Goal: Find specific page/section: Find specific page/section

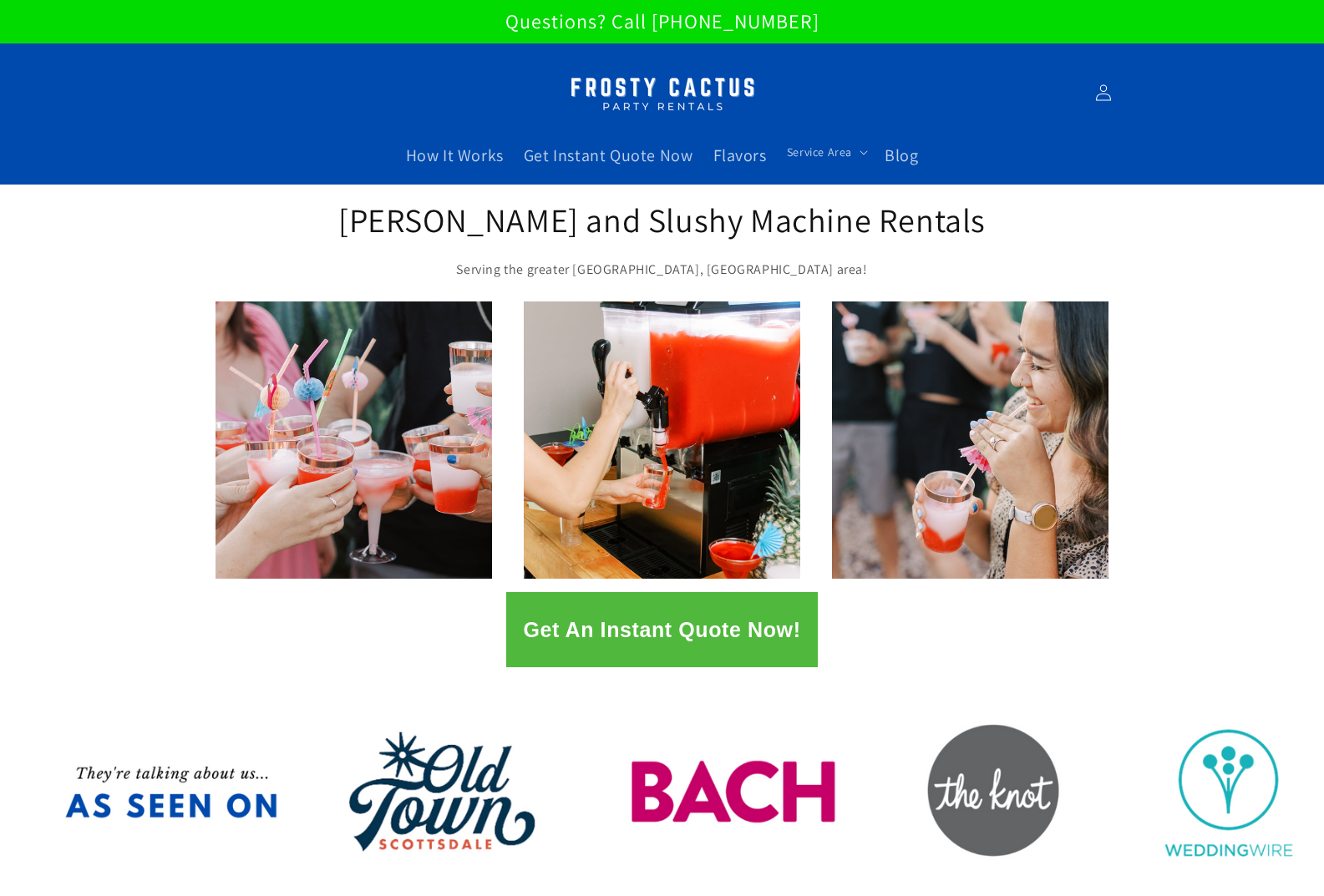
click at [140, 335] on div "1 / of 2" at bounding box center [662, 440] width 1324 height 277
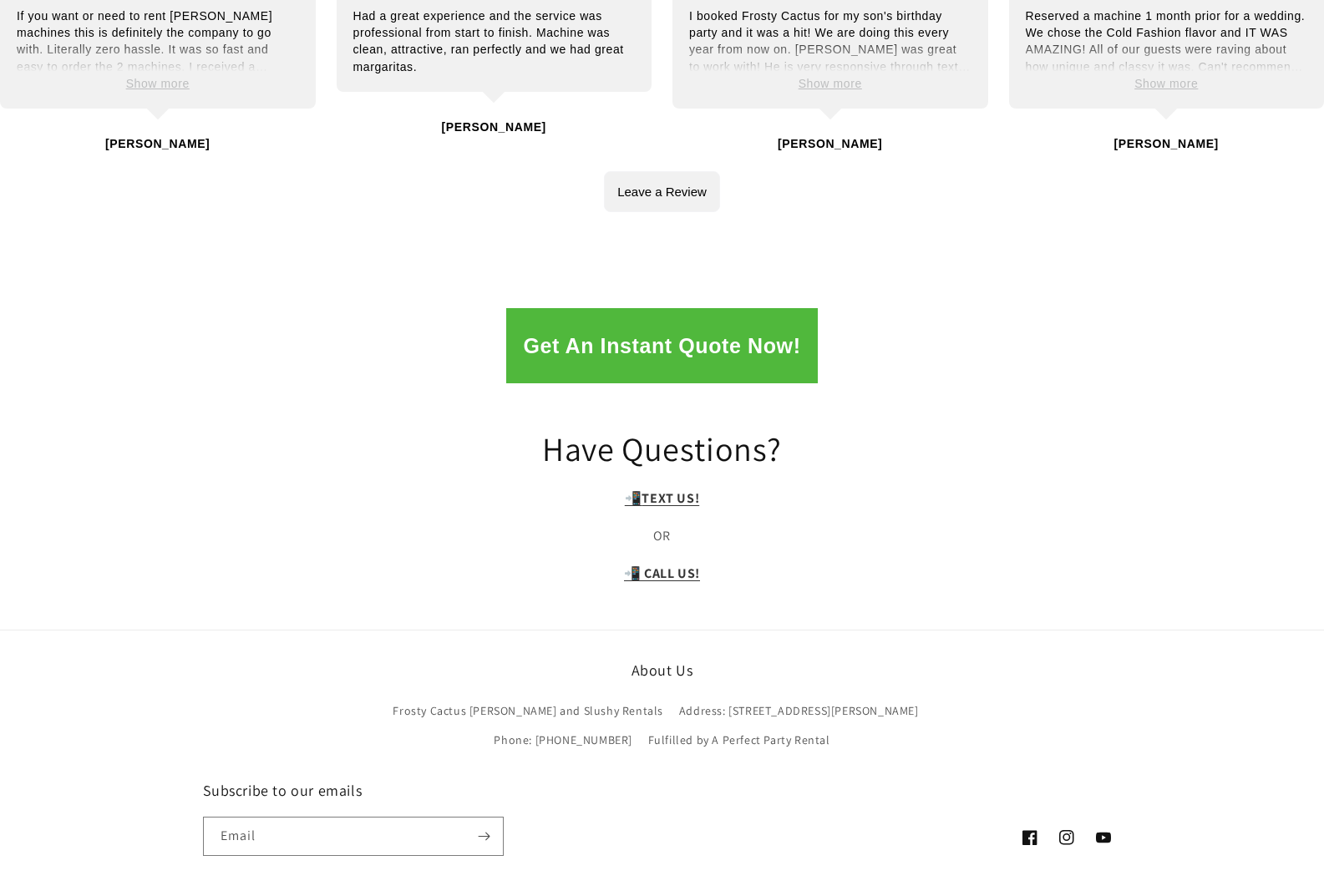
scroll to position [3338, 0]
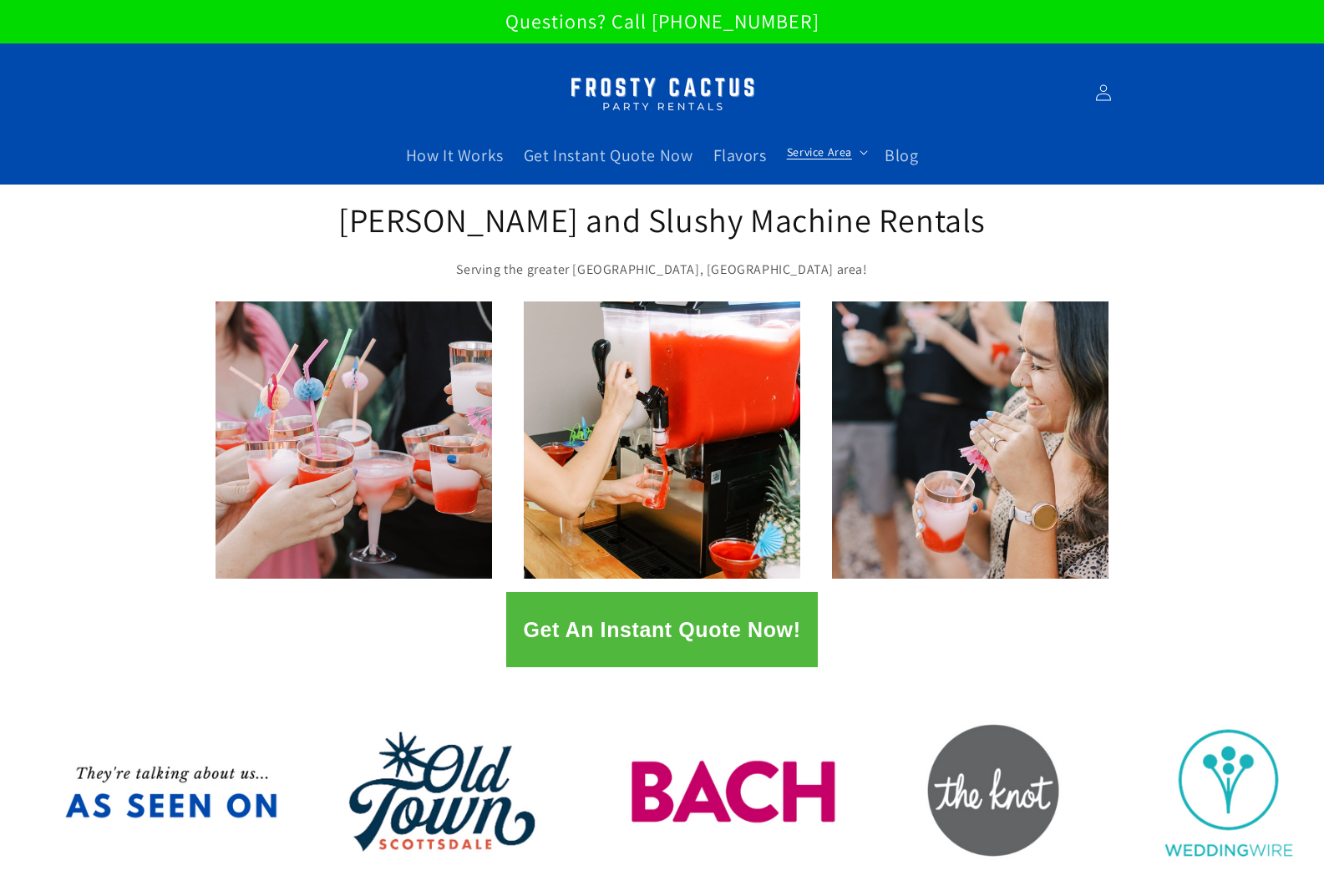
click at [822, 158] on span "Service Area" at bounding box center [819, 152] width 65 height 15
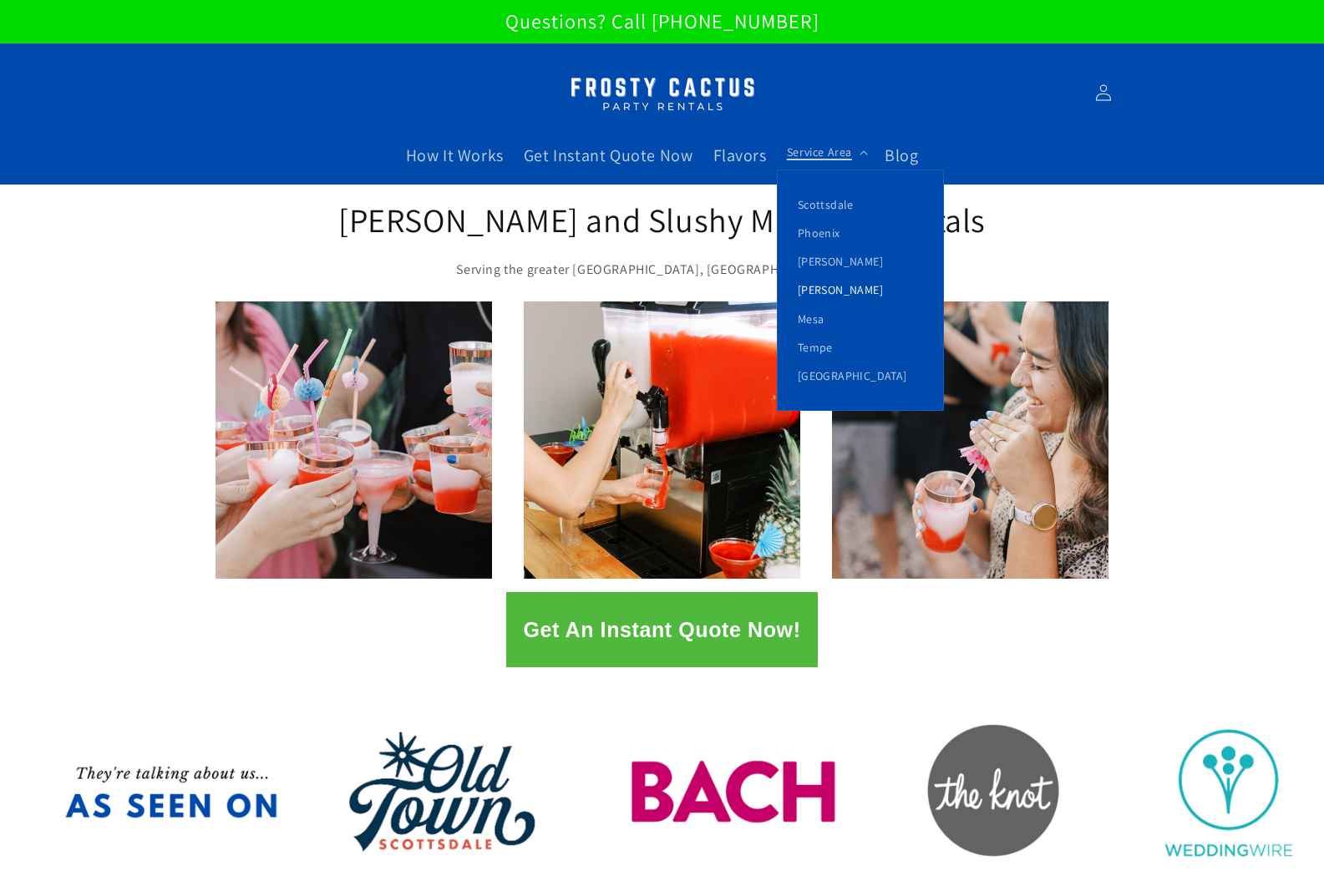
click at [828, 287] on link "[PERSON_NAME]" at bounding box center [860, 290] width 166 height 28
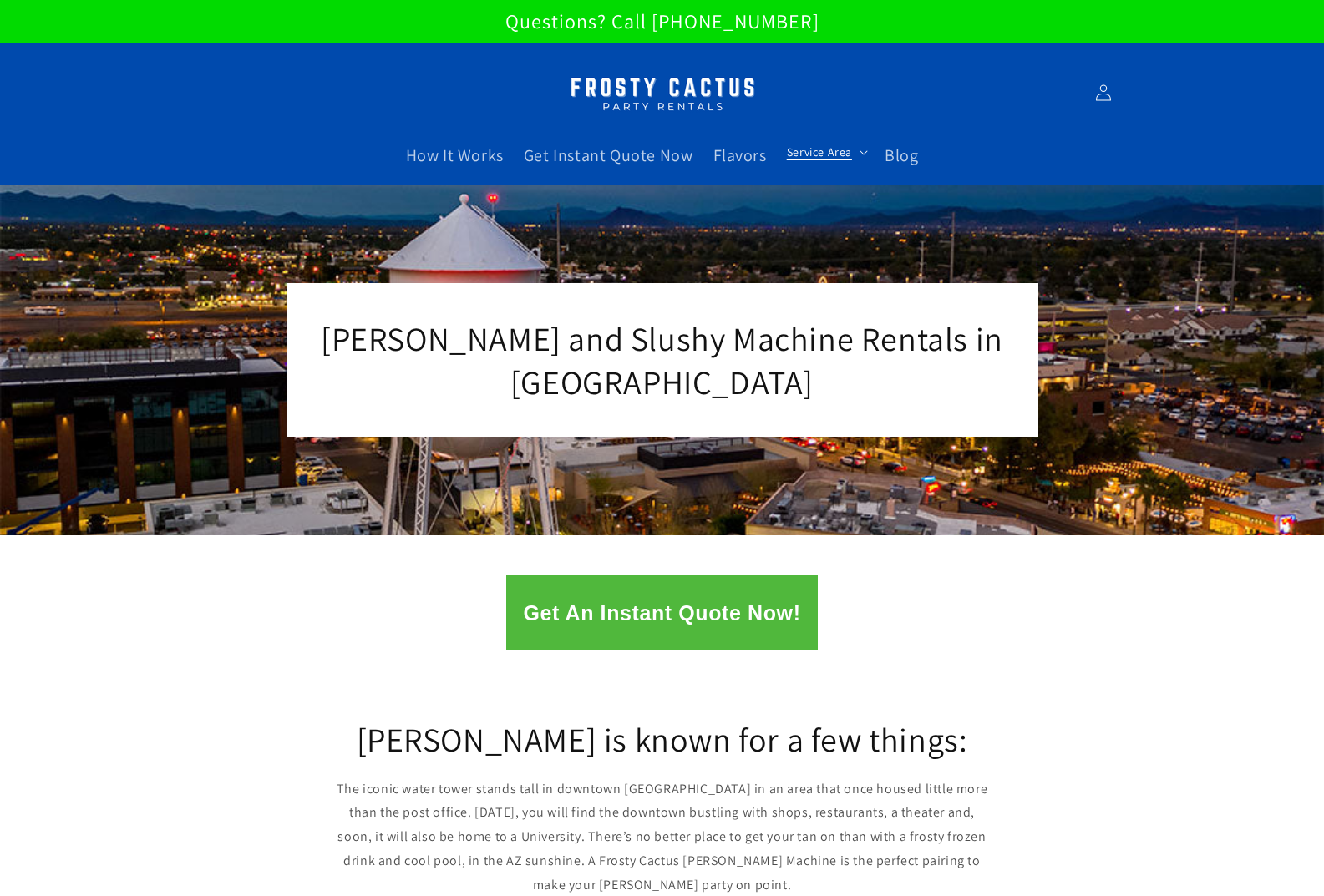
click at [847, 151] on span "Service Area" at bounding box center [819, 152] width 65 height 15
click at [847, 162] on summary "Service Area" at bounding box center [825, 152] width 98 height 35
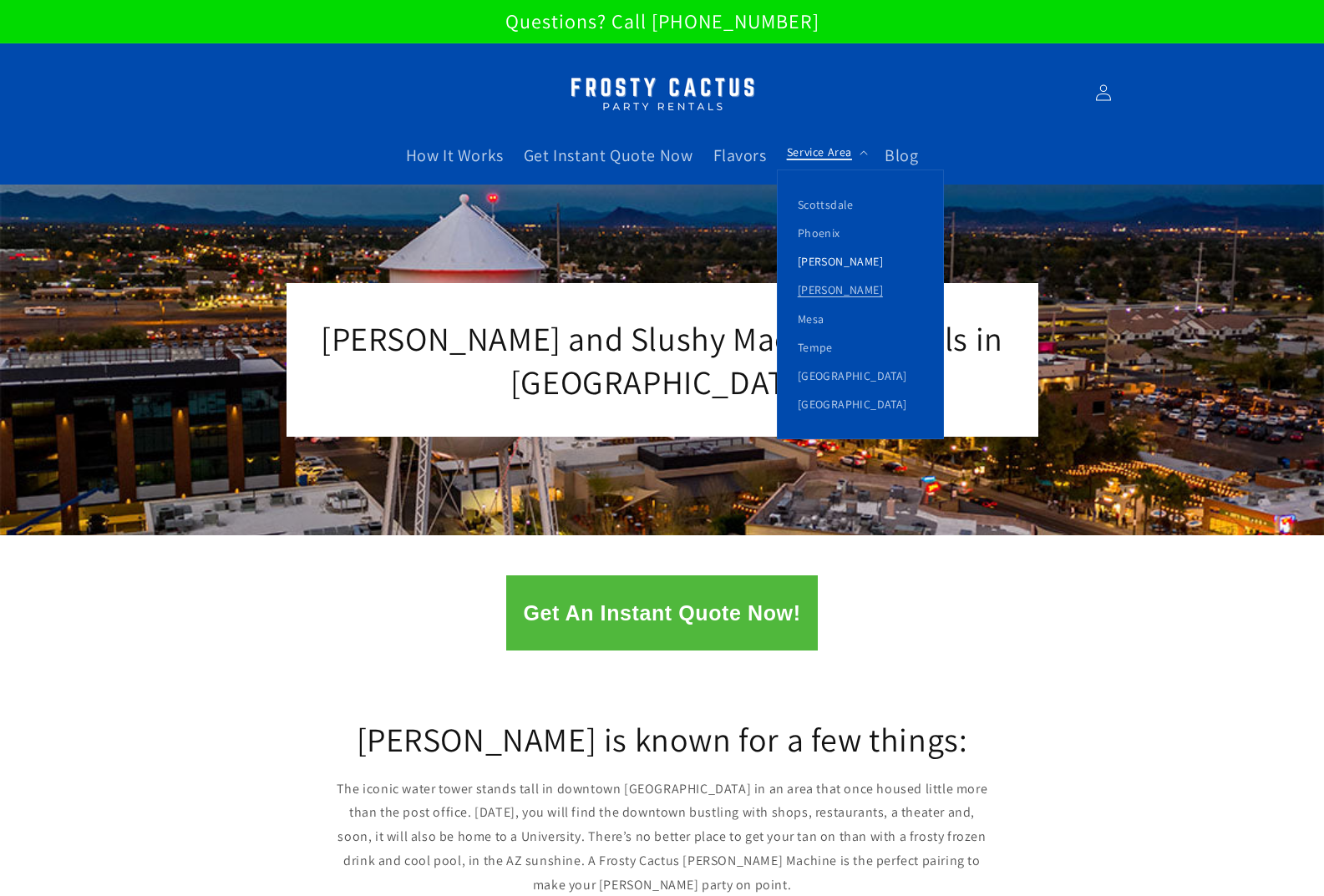
click at [828, 253] on link "[PERSON_NAME]" at bounding box center [860, 262] width 166 height 28
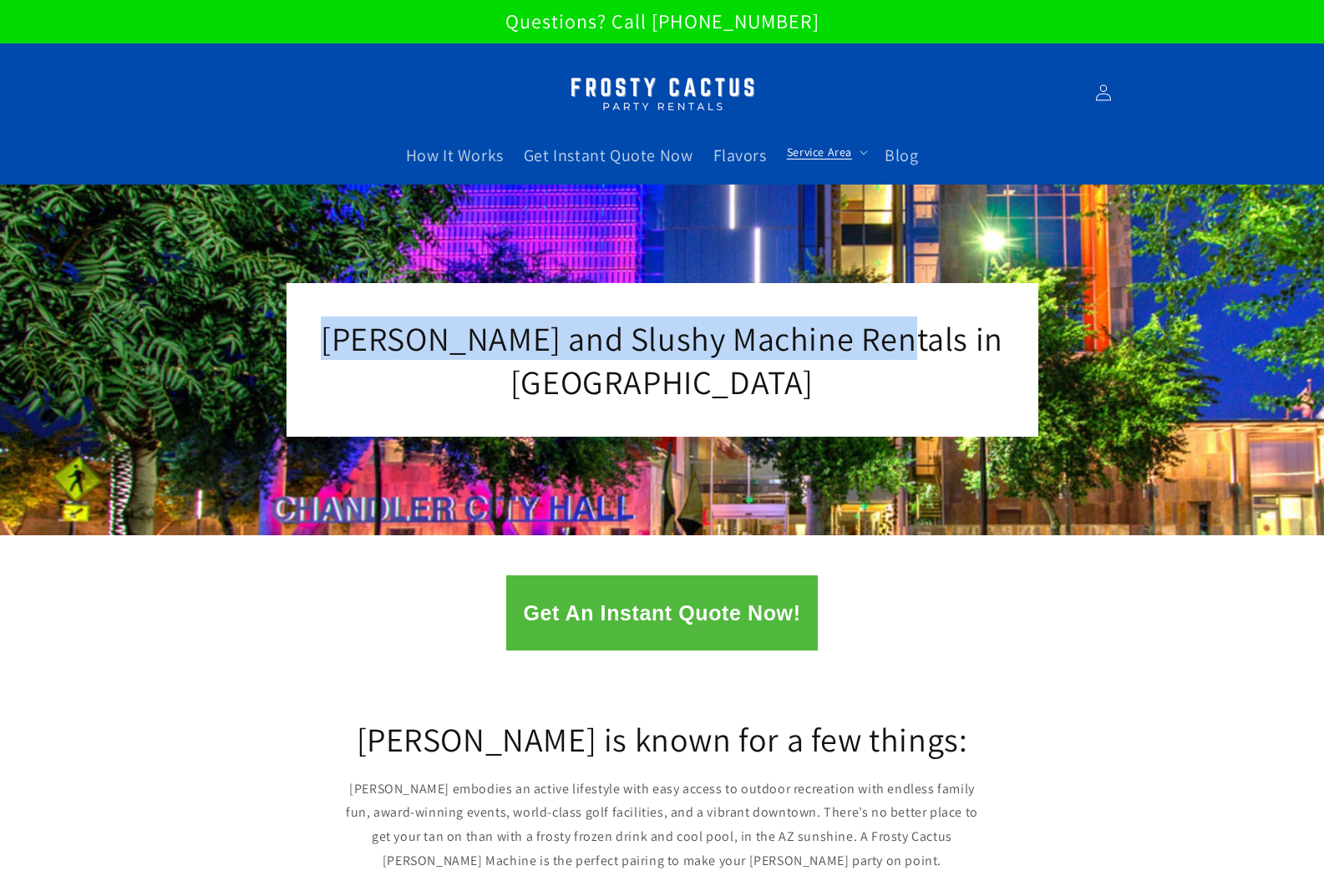
drag, startPoint x: 916, startPoint y: 339, endPoint x: 369, endPoint y: 324, distance: 547.2
click at [369, 324] on h2 "Margarita and Slushy Machine Rentals in Chandler" at bounding box center [662, 360] width 693 height 87
copy span "Margarita and Slushy Machine Rentals"
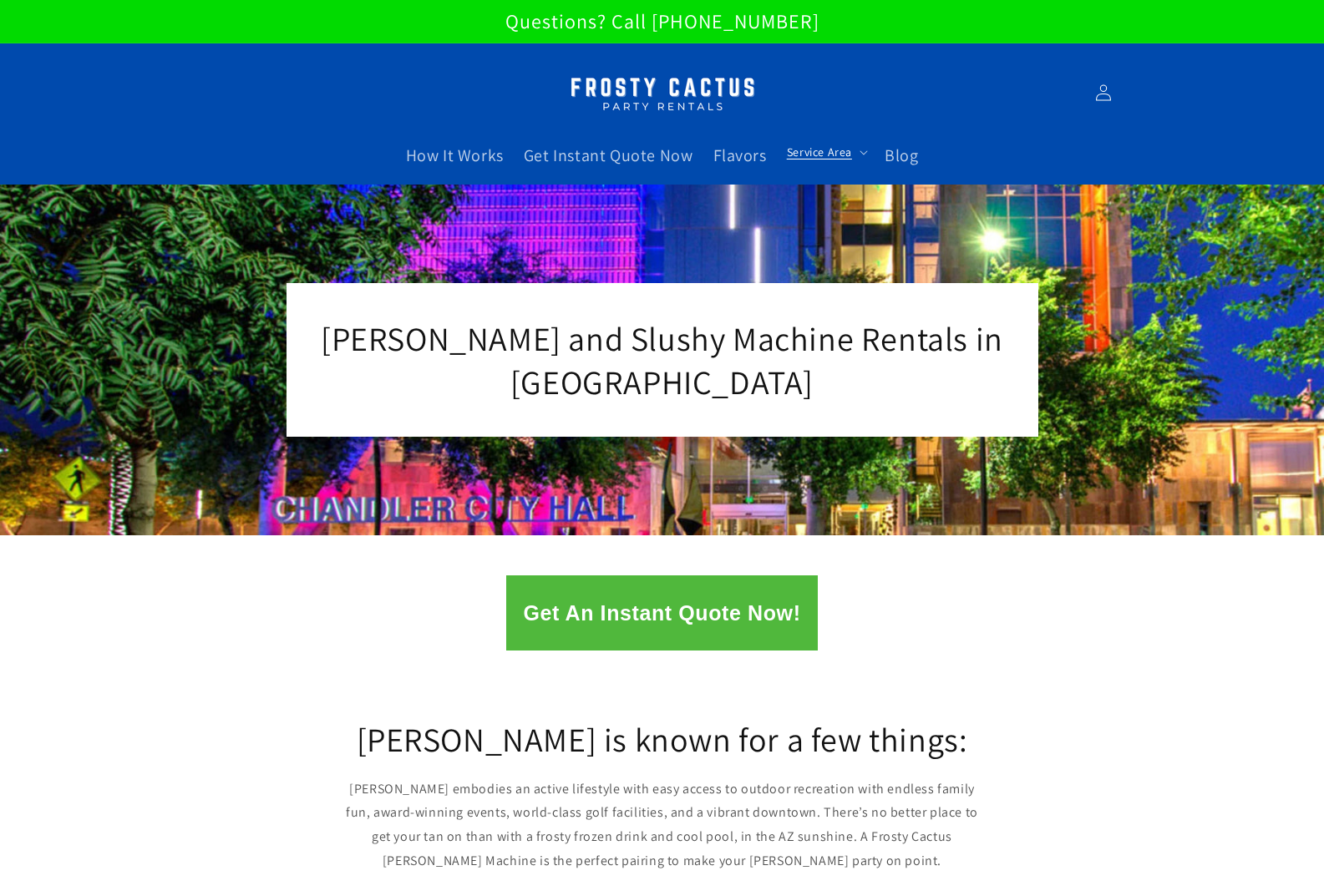
click at [795, 386] on h2 "Margarita and Slushy Machine Rentals in Chandler" at bounding box center [662, 360] width 693 height 87
click at [782, 154] on summary "Service Area" at bounding box center [825, 152] width 98 height 35
click at [830, 150] on span "Service Area" at bounding box center [819, 152] width 65 height 15
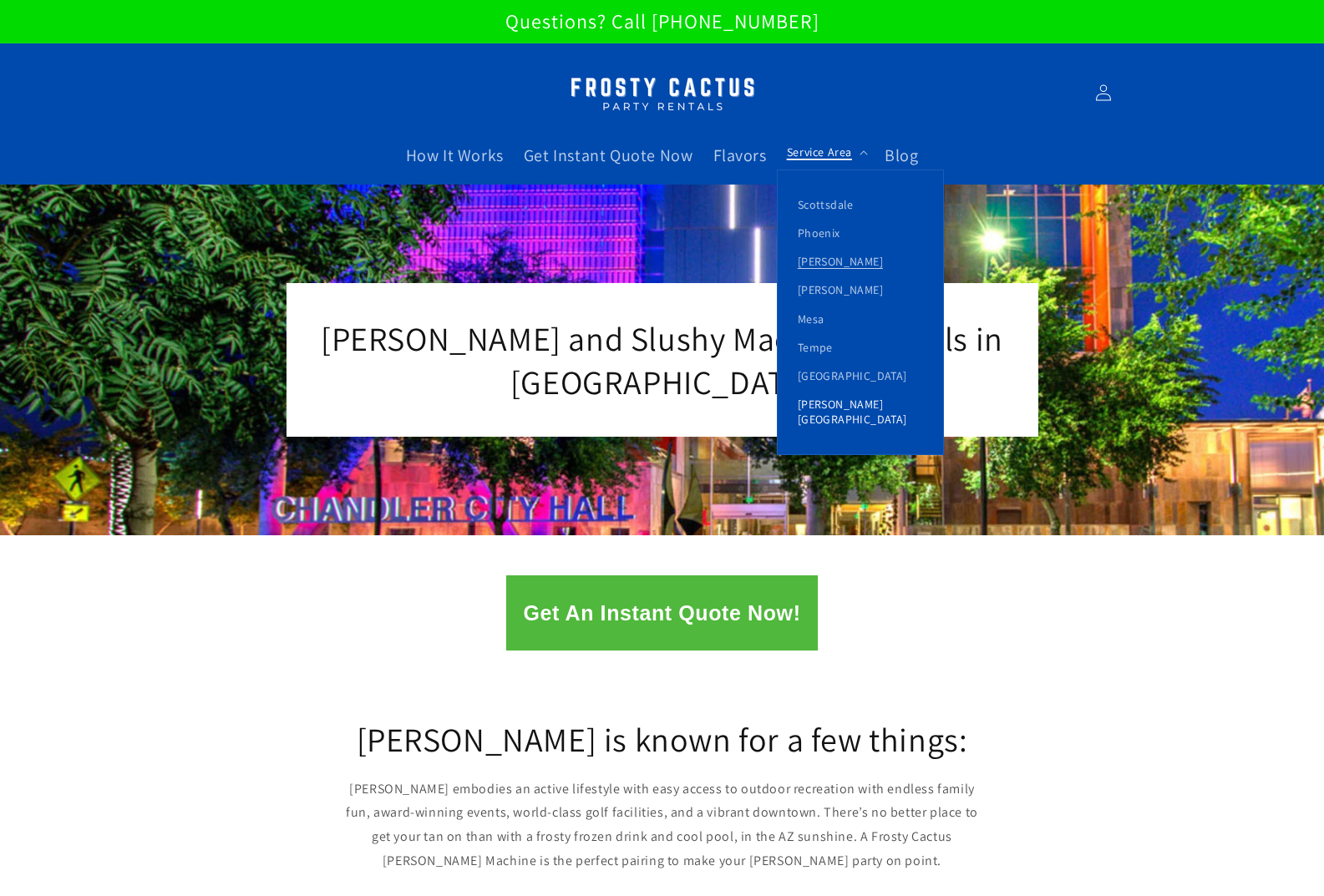
click at [835, 400] on link "[PERSON_NAME][GEOGRAPHIC_DATA]" at bounding box center [860, 412] width 166 height 43
